Goal: Information Seeking & Learning: Learn about a topic

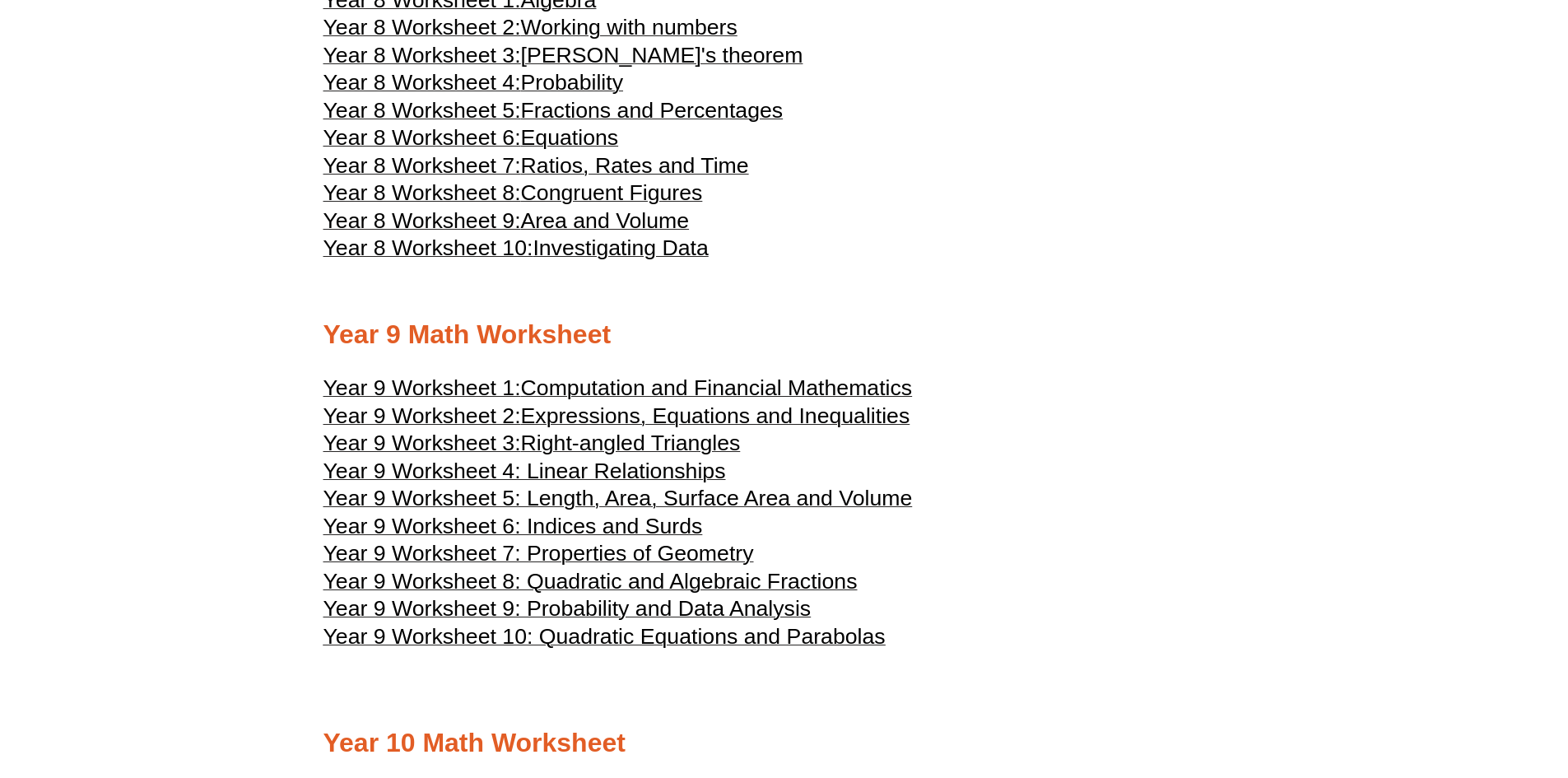
scroll to position [4774, 0]
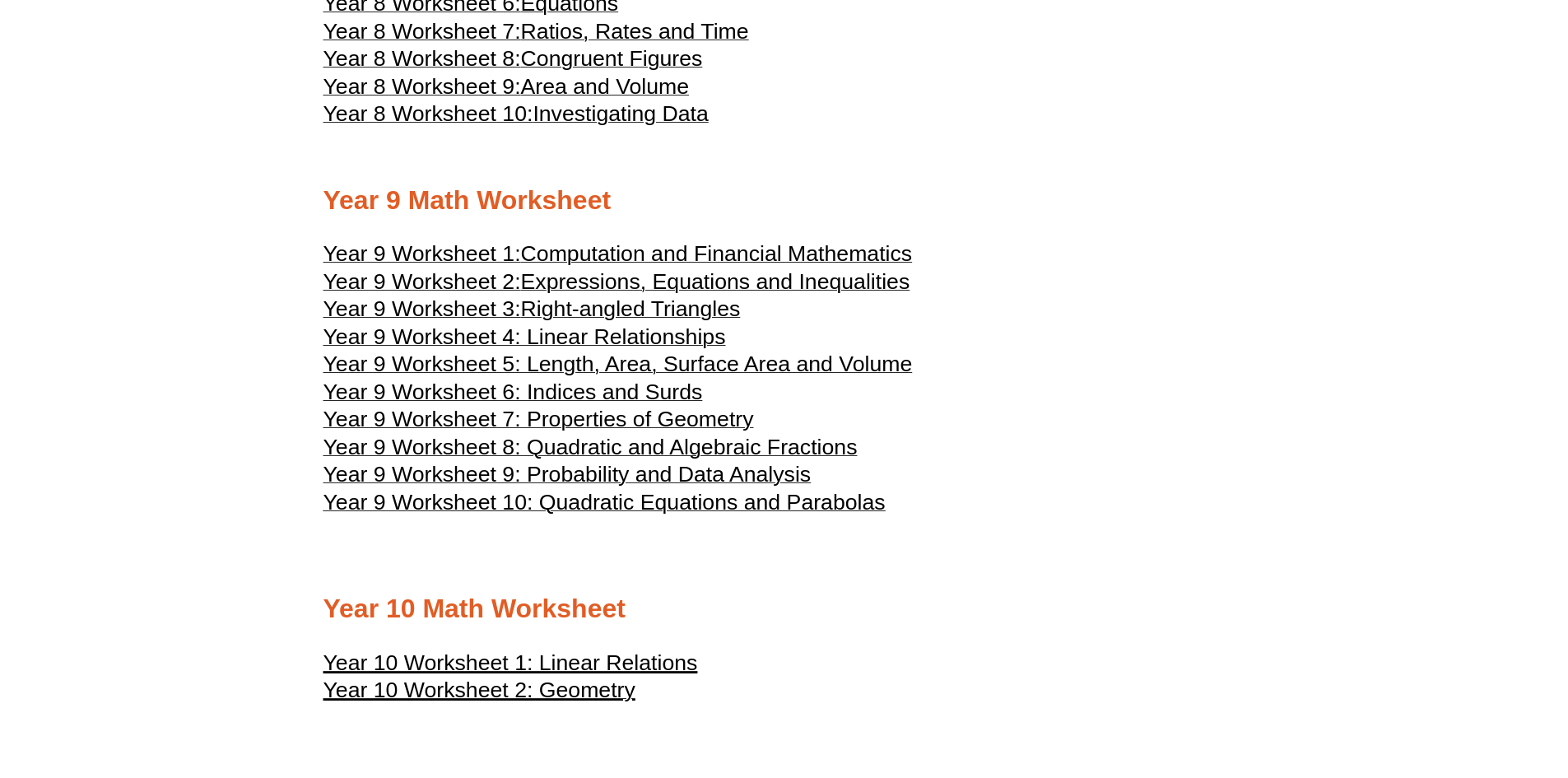
click at [1111, 635] on div at bounding box center [784, 640] width 922 height 12
click at [651, 281] on span "Expressions, Equations and Inequalities" at bounding box center [716, 281] width 389 height 25
click at [1230, 318] on h3 "Year 9 Worksheet 3: Right-angled Triangles" at bounding box center [784, 311] width 922 height 20
click at [1119, 88] on h3 "Year 8 Worksheet 9: Area and Volume" at bounding box center [784, 89] width 922 height 20
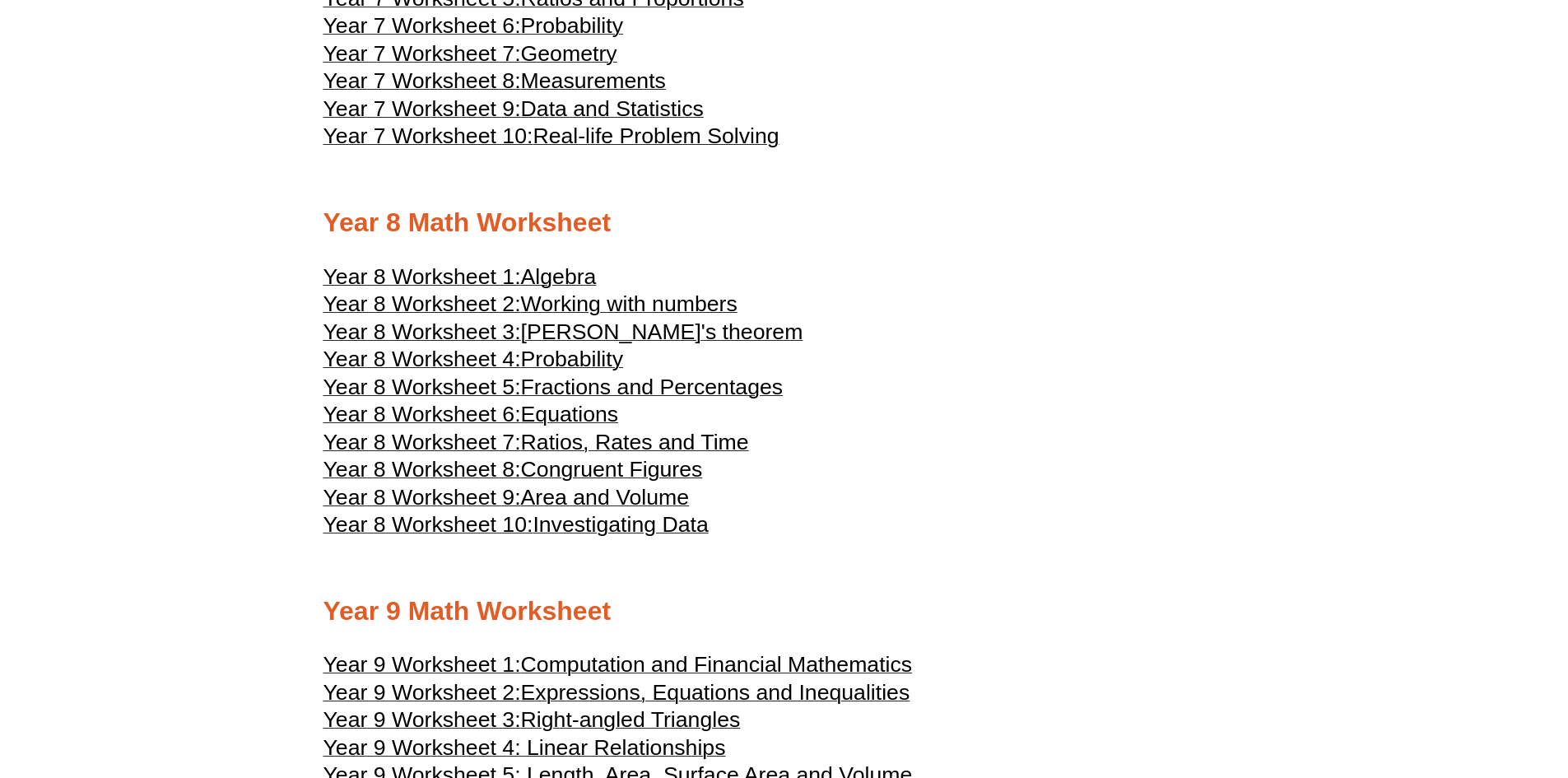
scroll to position [4362, 0]
click at [607, 413] on span "Equations" at bounding box center [570, 415] width 98 height 25
